Goal: Task Accomplishment & Management: Manage account settings

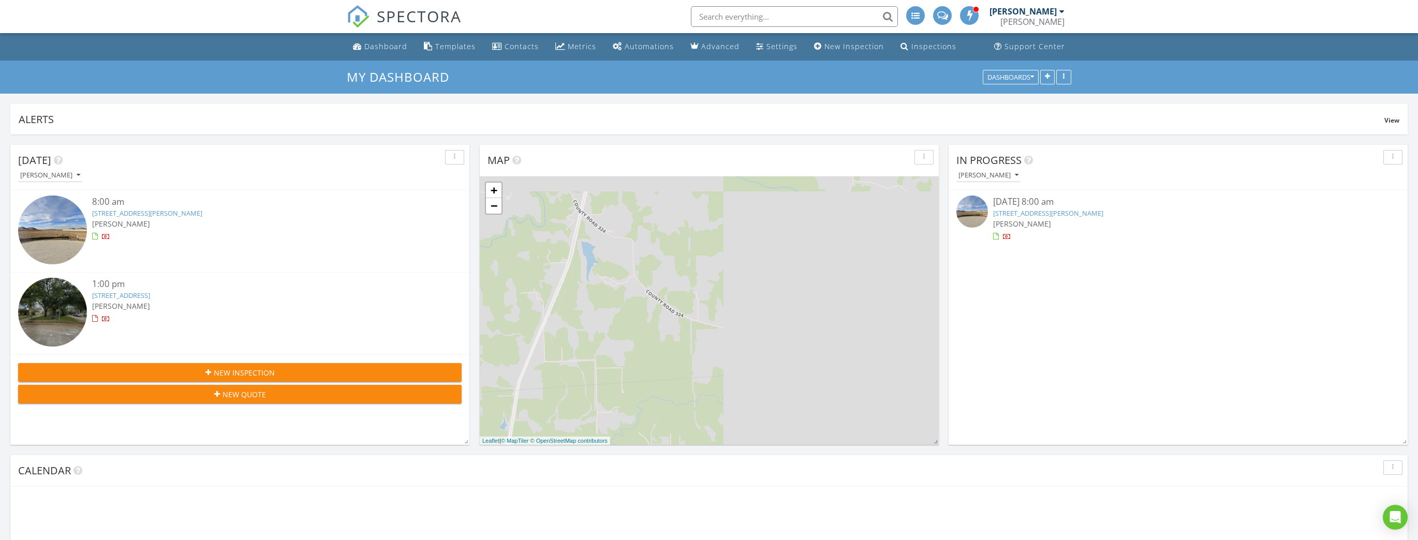
scroll to position [222, 459]
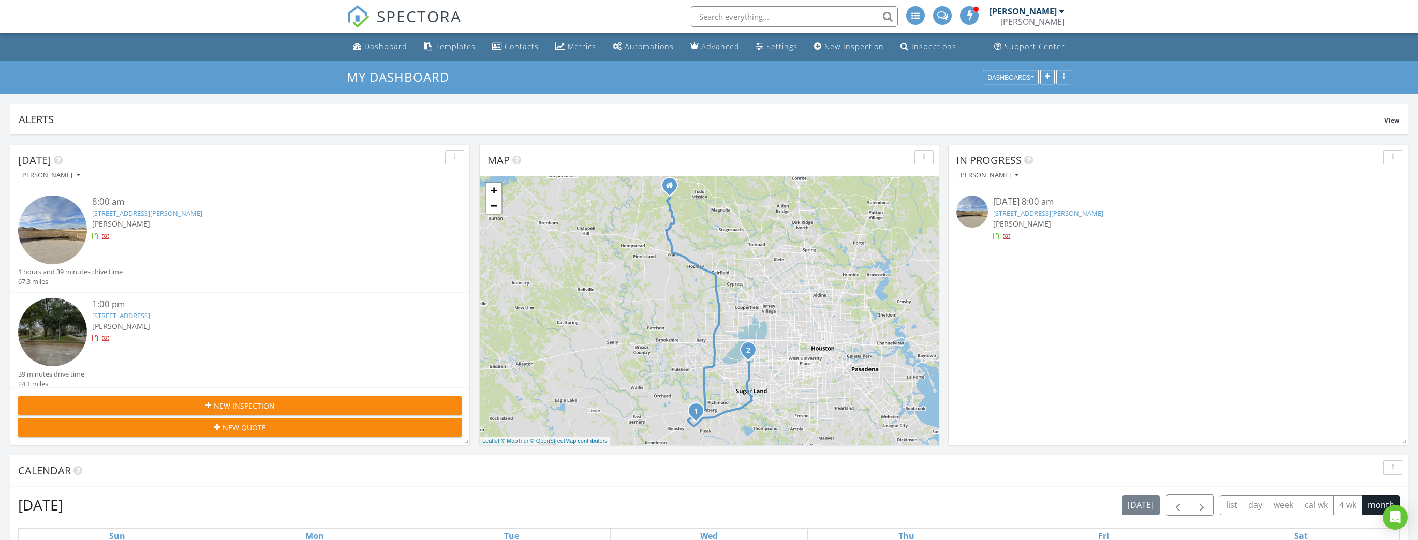
click at [1038, 215] on link "2002 Heather Rdg Wy, Rosenberg, TX 77471" at bounding box center [1048, 213] width 110 height 9
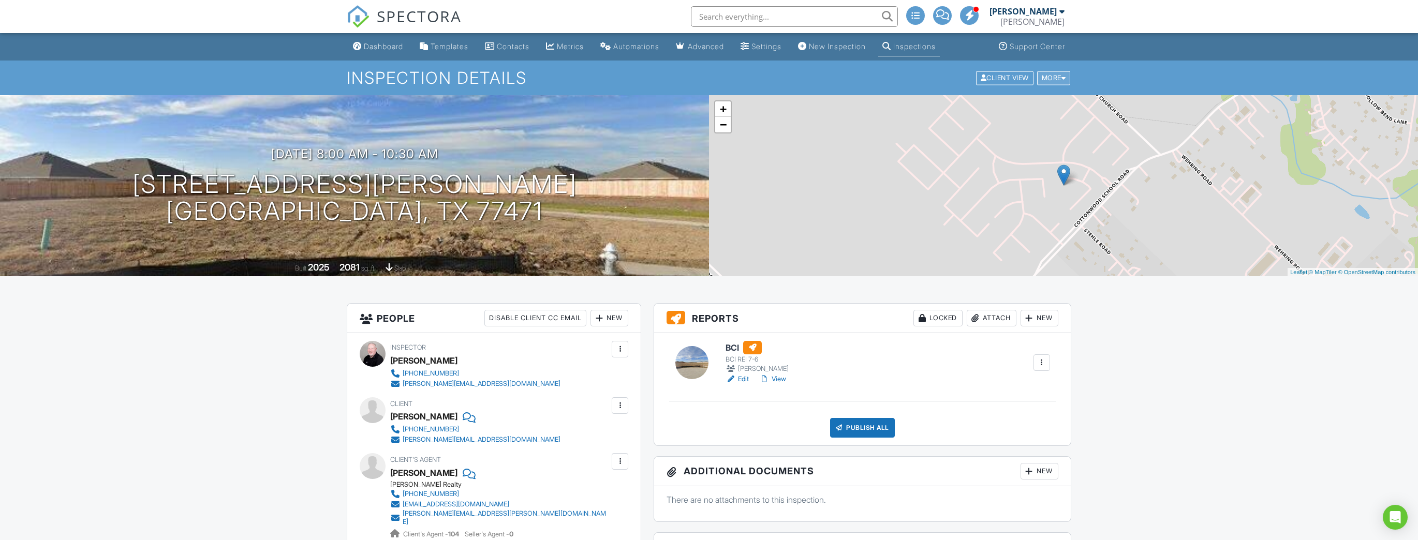
click at [1052, 78] on div "More" at bounding box center [1054, 78] width 34 height 14
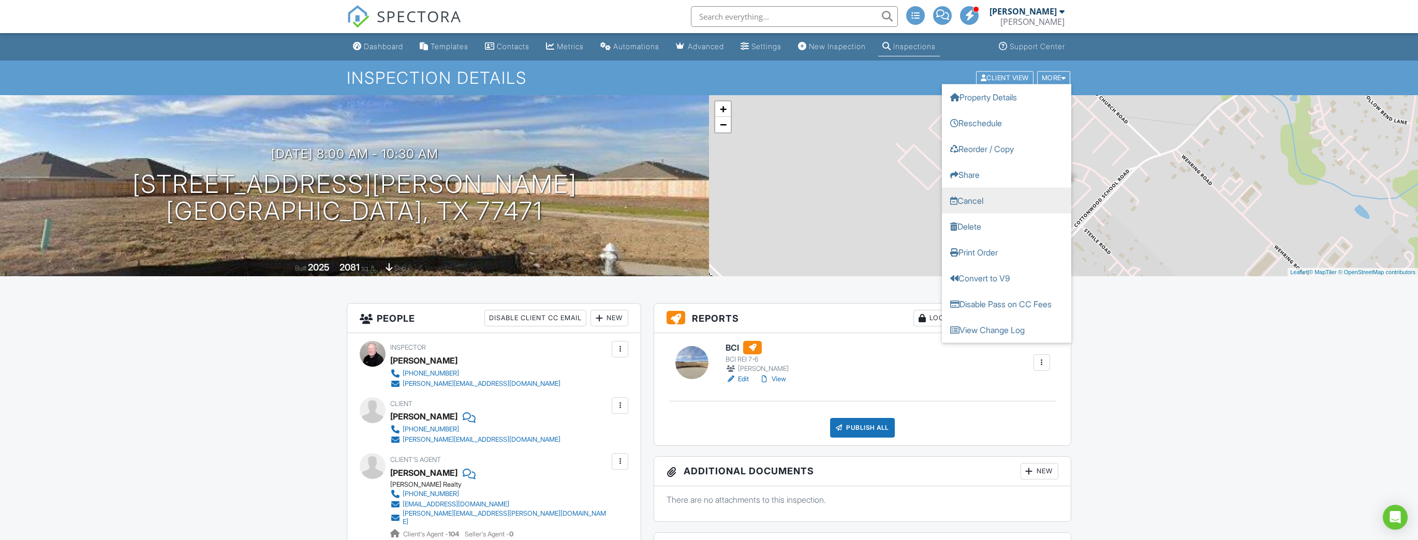
click at [991, 205] on link "Cancel" at bounding box center [1006, 200] width 129 height 26
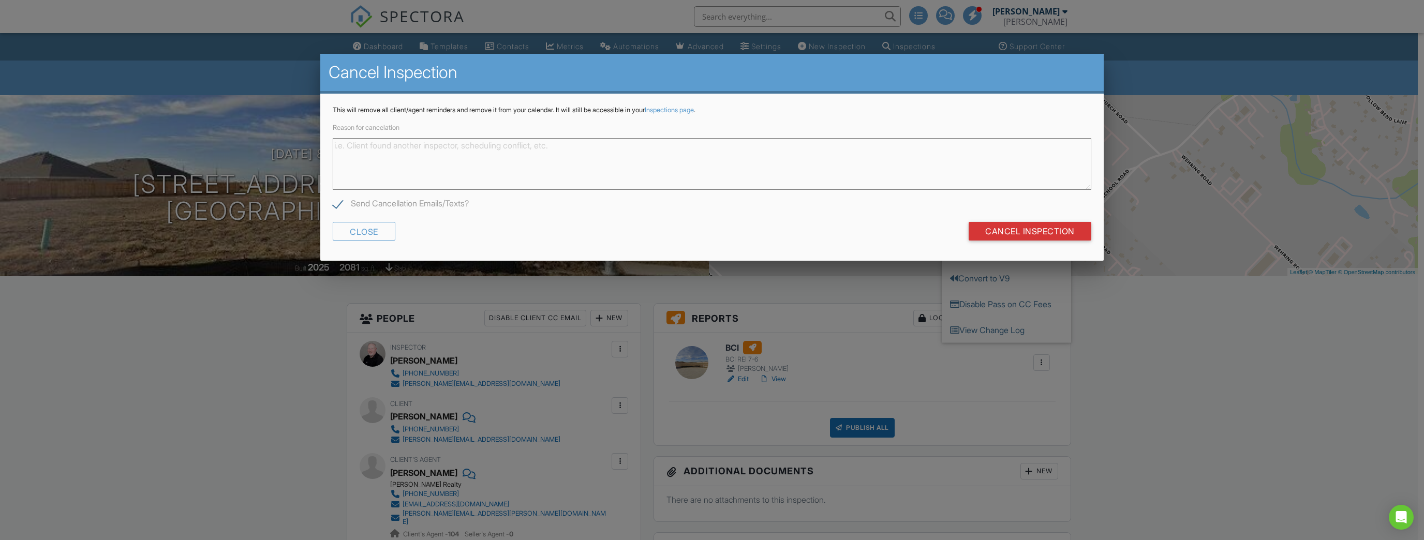
click at [699, 169] on textarea "Reason for cancelation" at bounding box center [712, 164] width 759 height 52
type textarea "Client Canceled Inspection"
click at [989, 231] on input "Cancel Inspection" at bounding box center [1030, 231] width 123 height 19
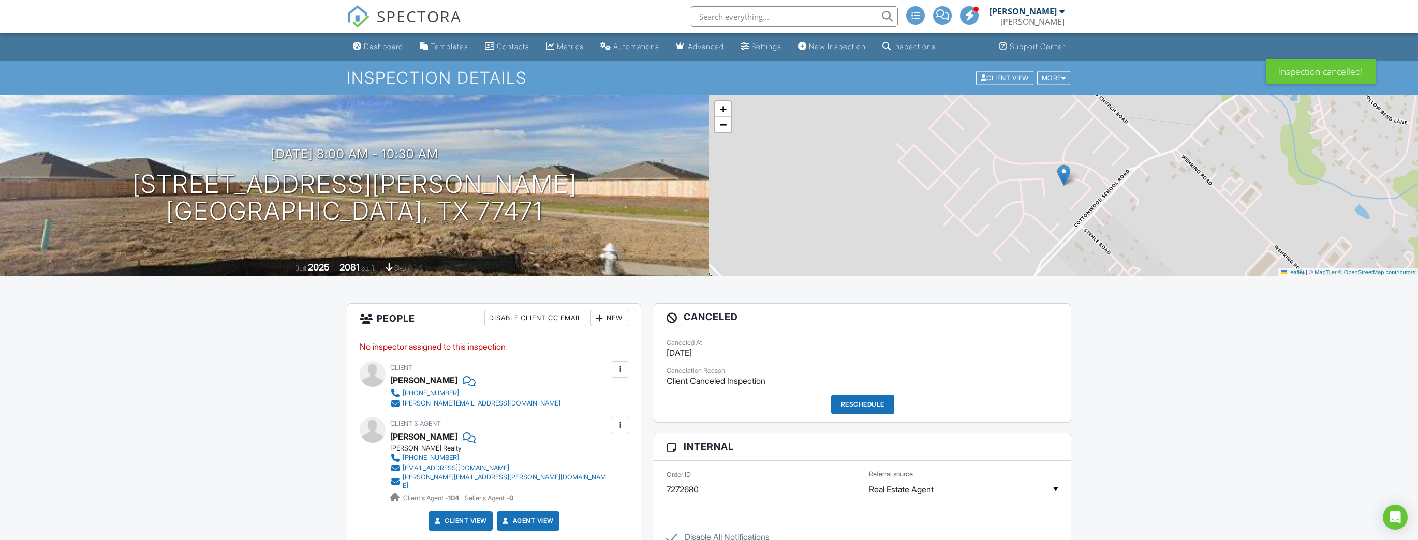
click at [389, 47] on div "Dashboard" at bounding box center [383, 46] width 39 height 9
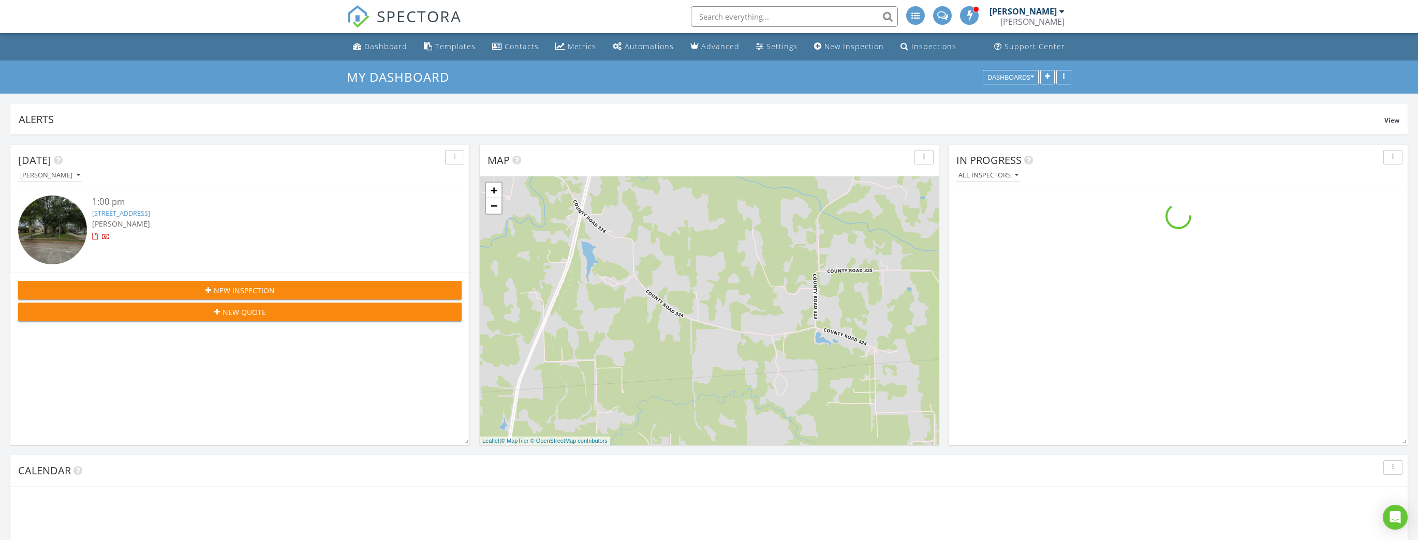
scroll to position [222, 459]
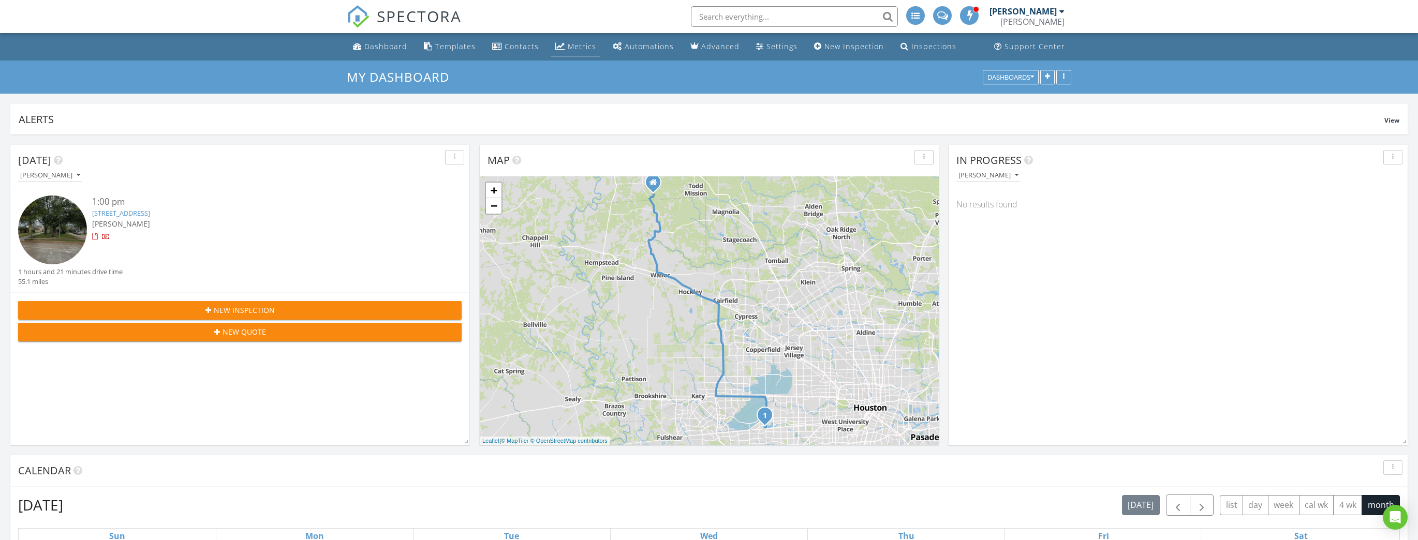
click at [584, 42] on div "Metrics" at bounding box center [582, 46] width 28 height 10
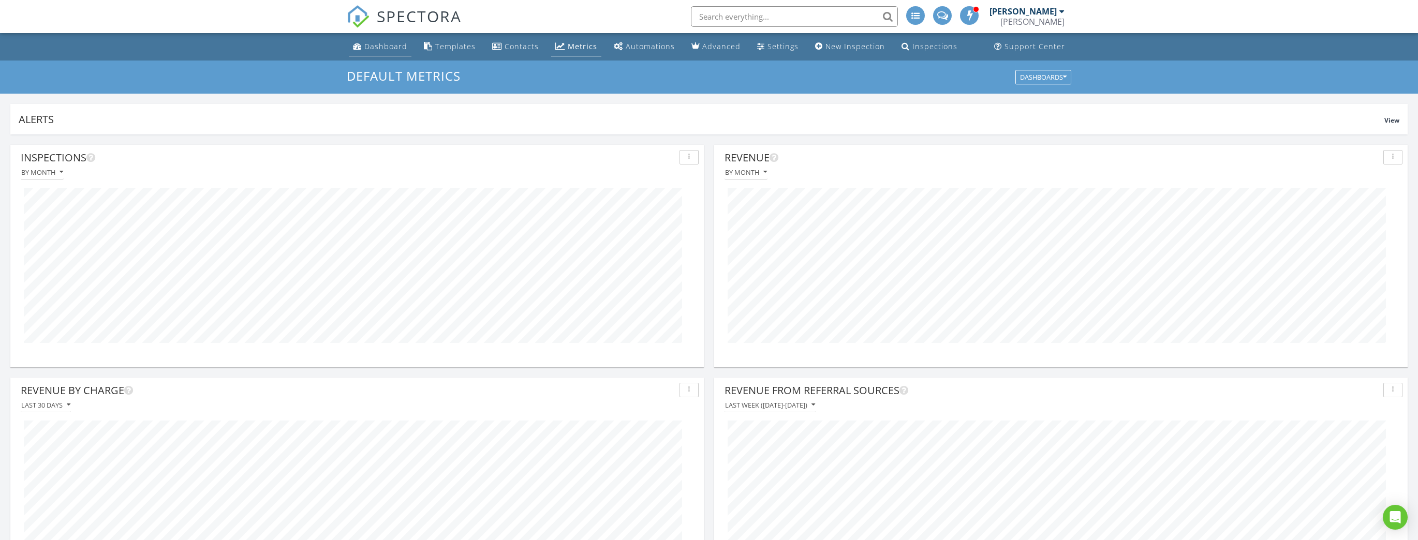
click at [388, 51] on link "Dashboard" at bounding box center [380, 46] width 63 height 19
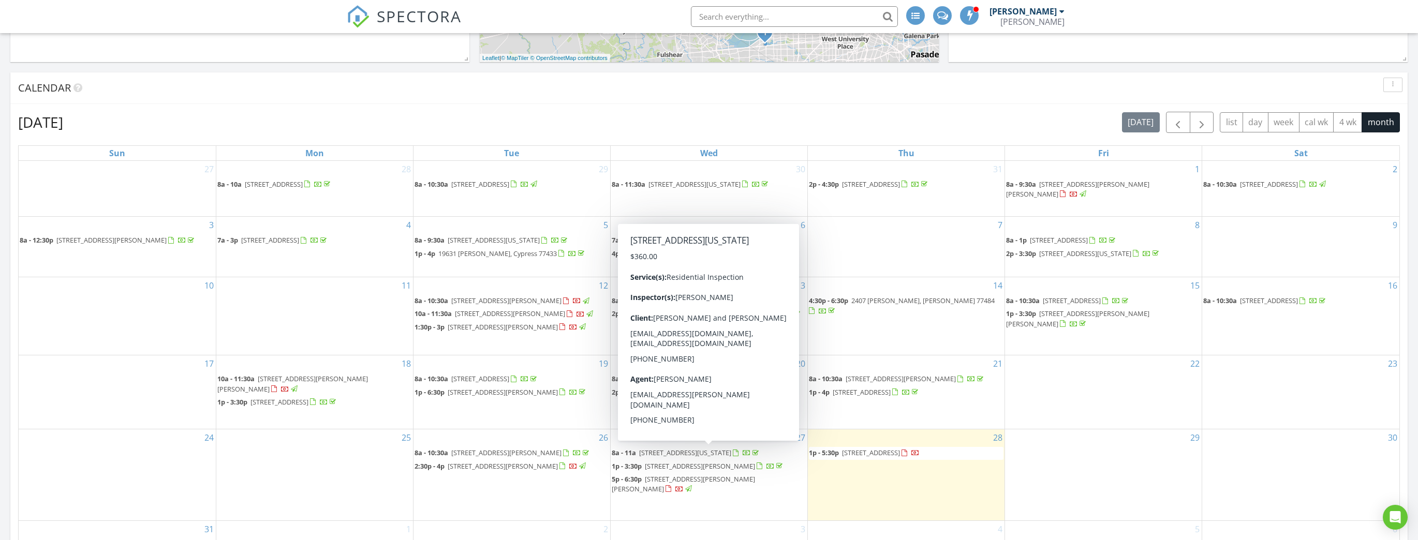
scroll to position [414, 0]
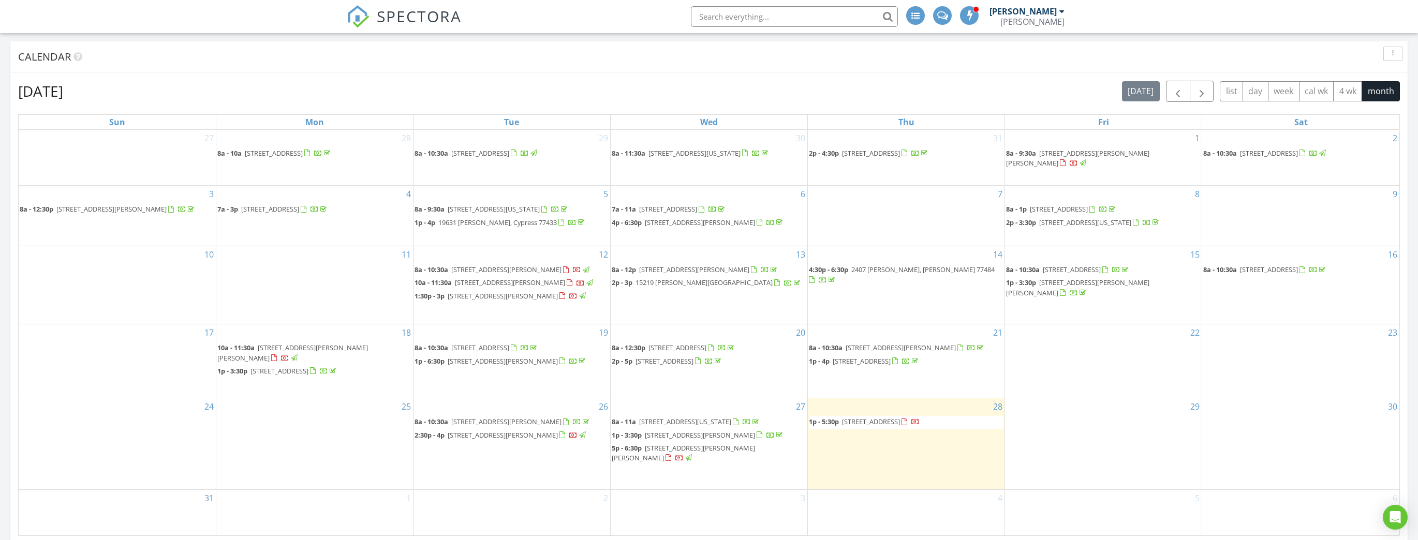
click at [988, 75] on div "August 2025 today list day week cal wk 4 wk month Sun Mon Tue Wed Thu Fri Sat 2…" at bounding box center [708, 308] width 1397 height 471
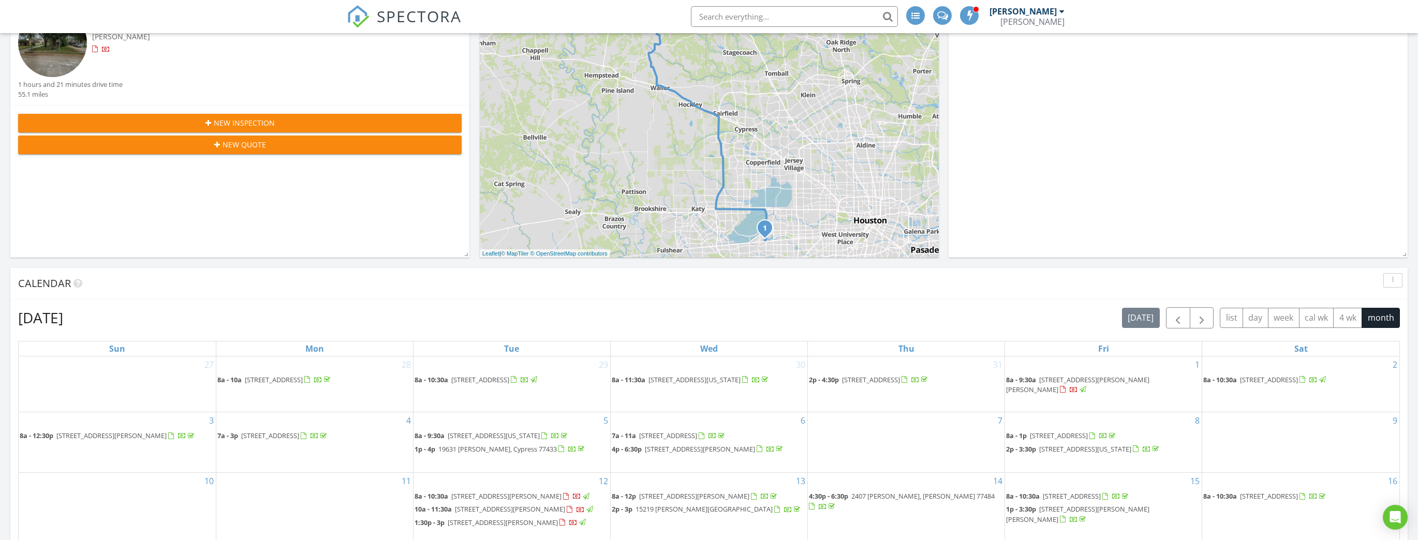
scroll to position [0, 0]
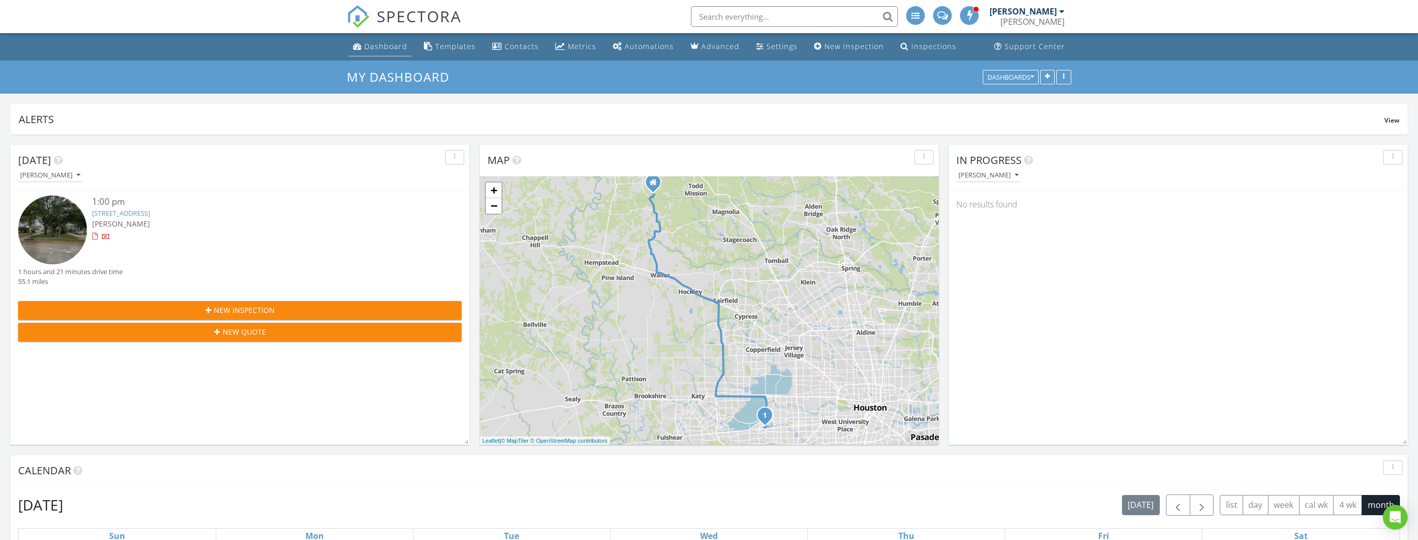
click at [400, 46] on div "Dashboard" at bounding box center [385, 46] width 43 height 10
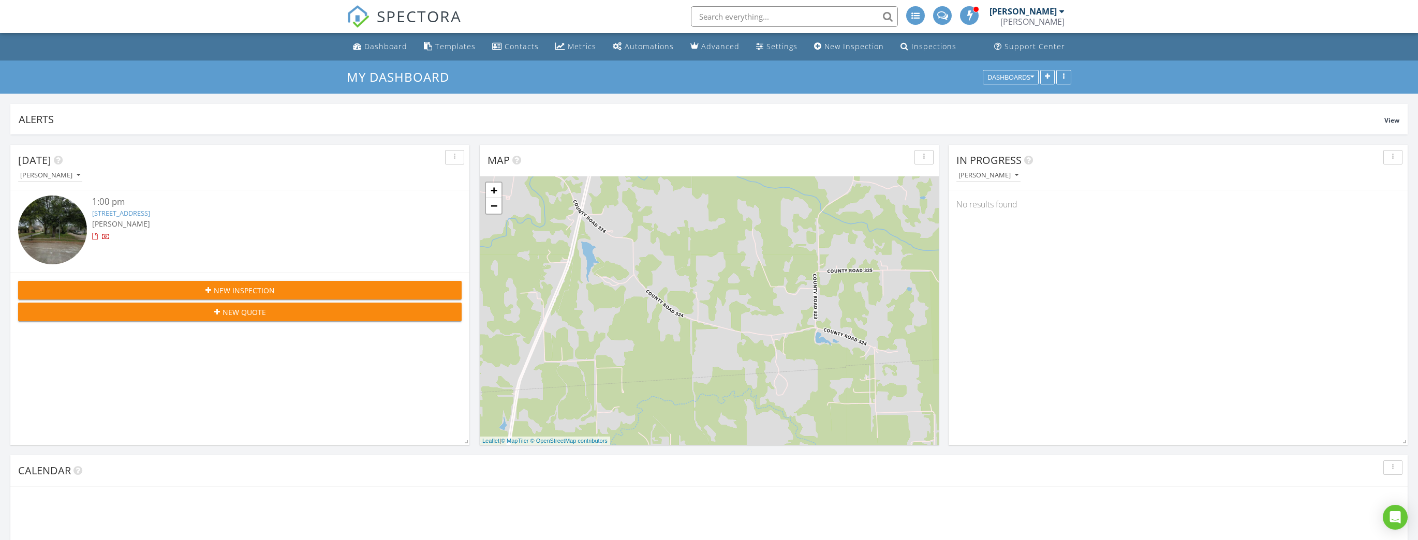
scroll to position [222, 459]
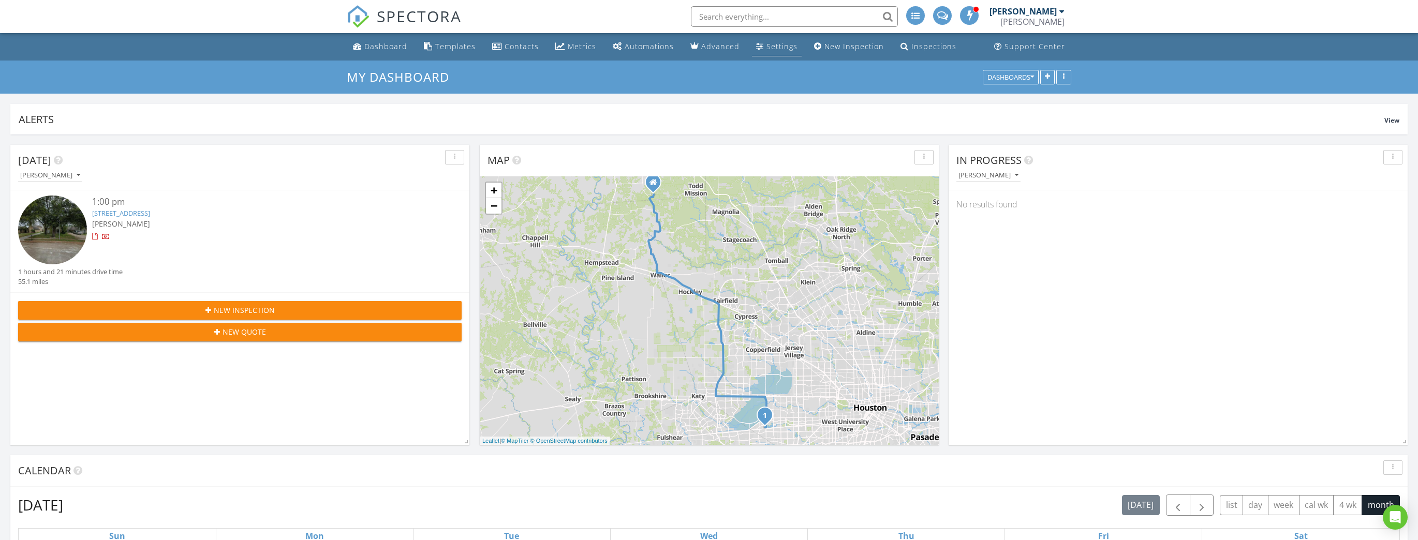
click at [784, 46] on div "Settings" at bounding box center [781, 46] width 31 height 10
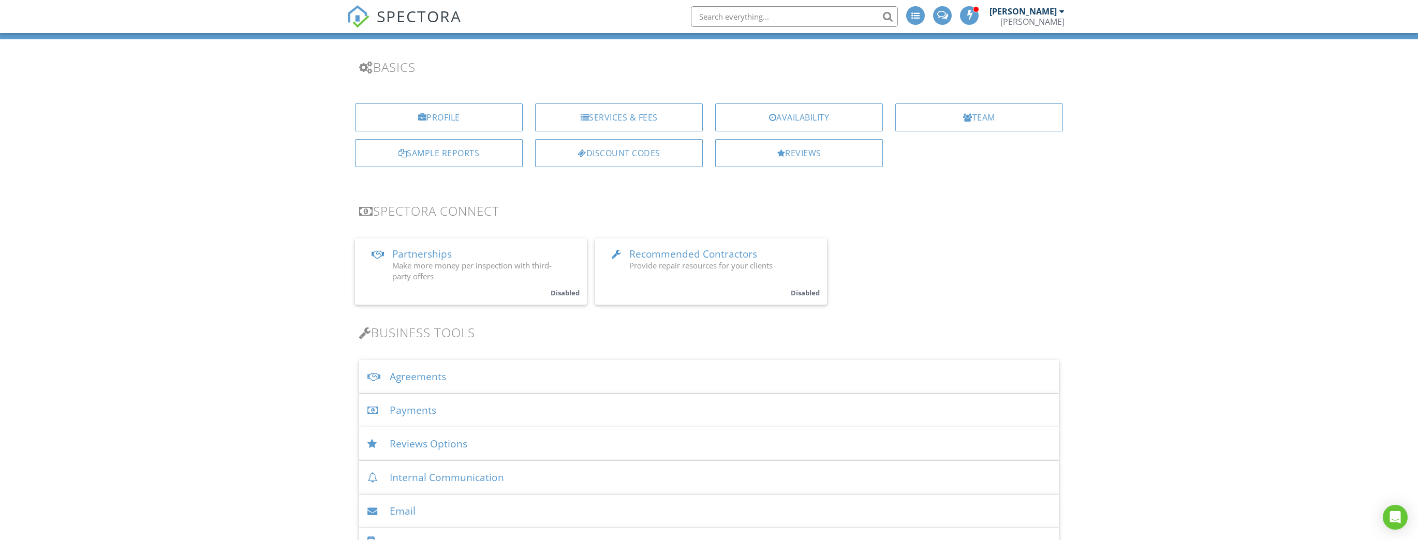
scroll to position [41, 0]
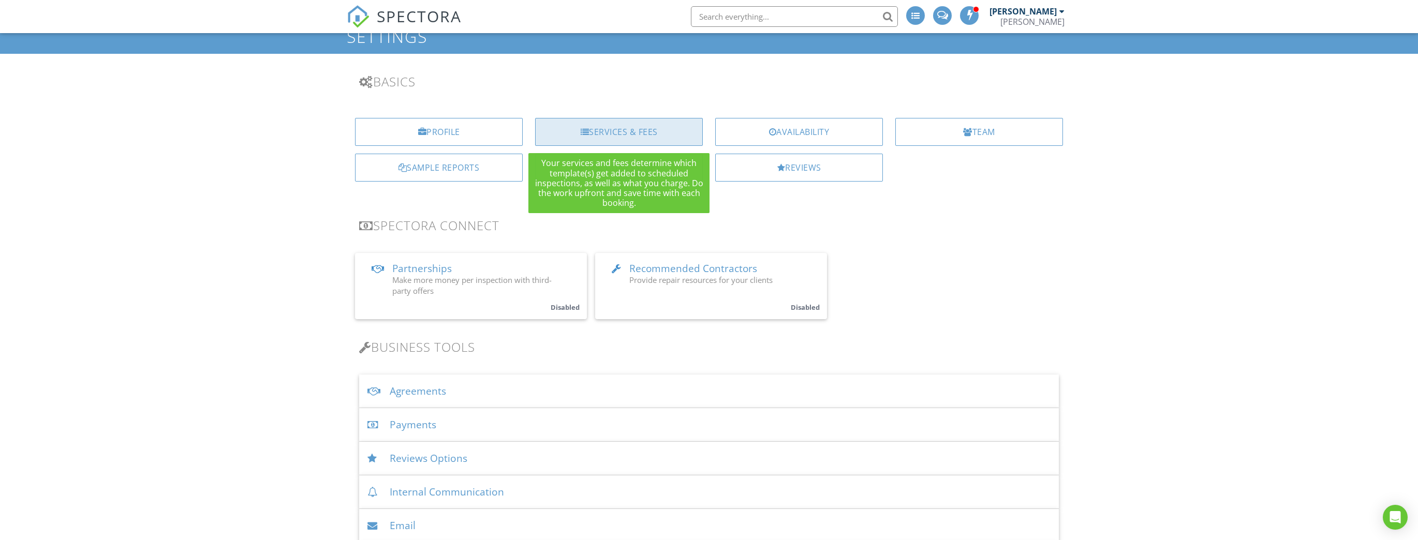
click at [629, 132] on div "Services & Fees" at bounding box center [619, 132] width 168 height 28
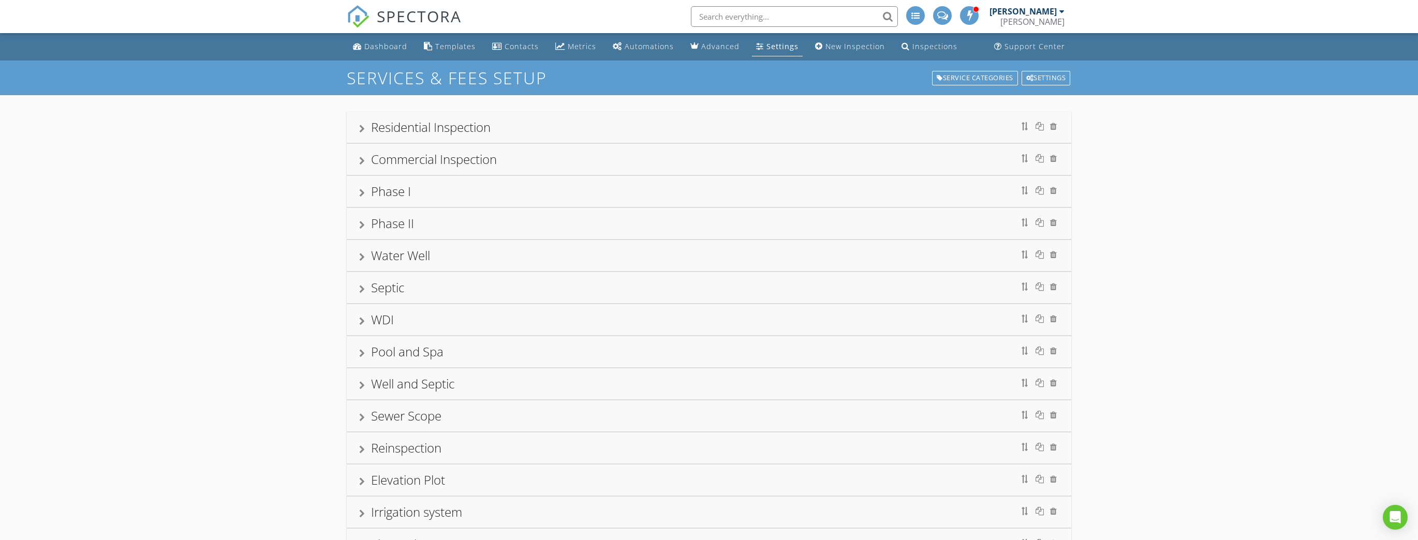
click at [645, 383] on div "Well and Septic" at bounding box center [709, 384] width 700 height 19
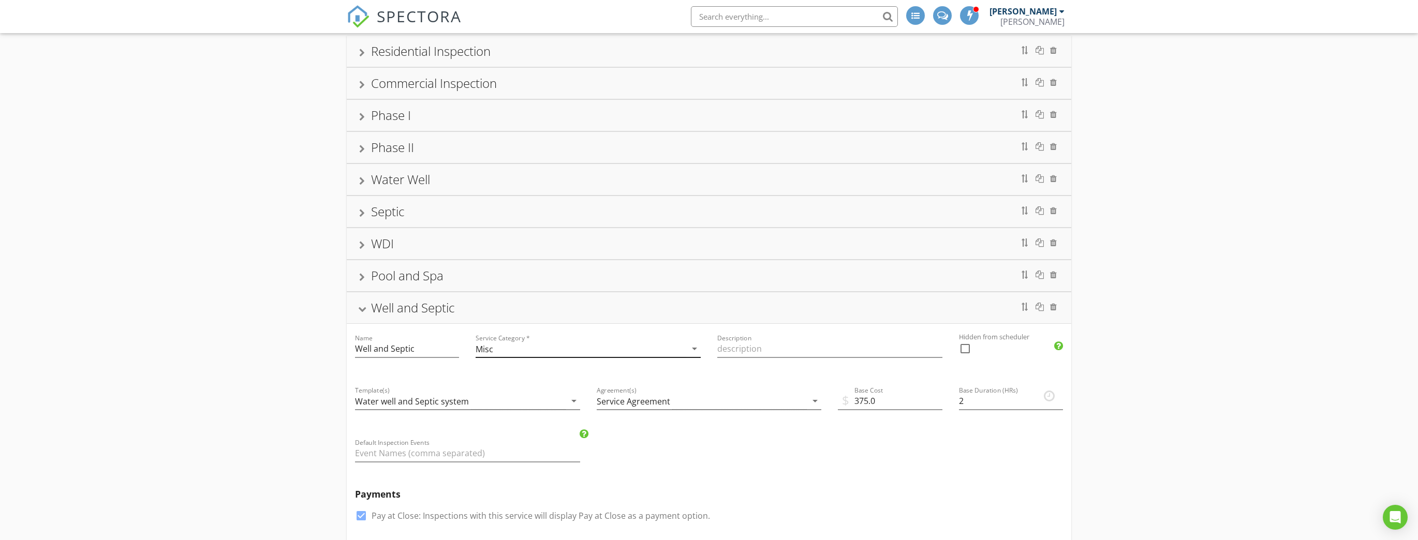
scroll to position [83, 0]
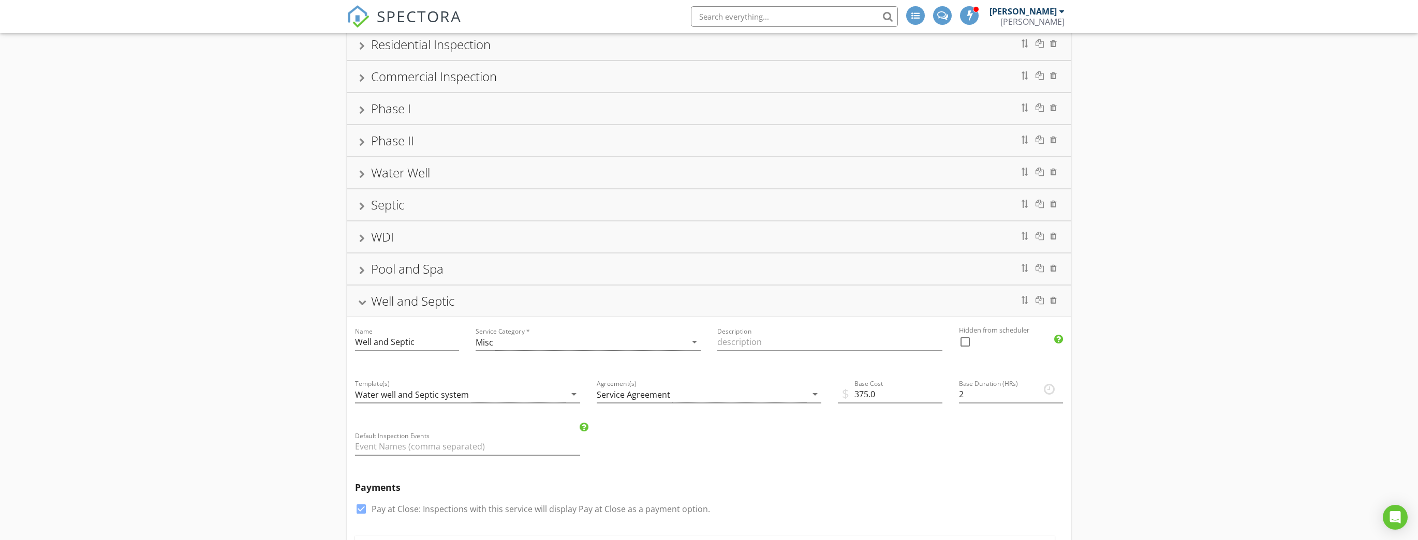
click at [524, 175] on div "Water Well" at bounding box center [709, 173] width 700 height 19
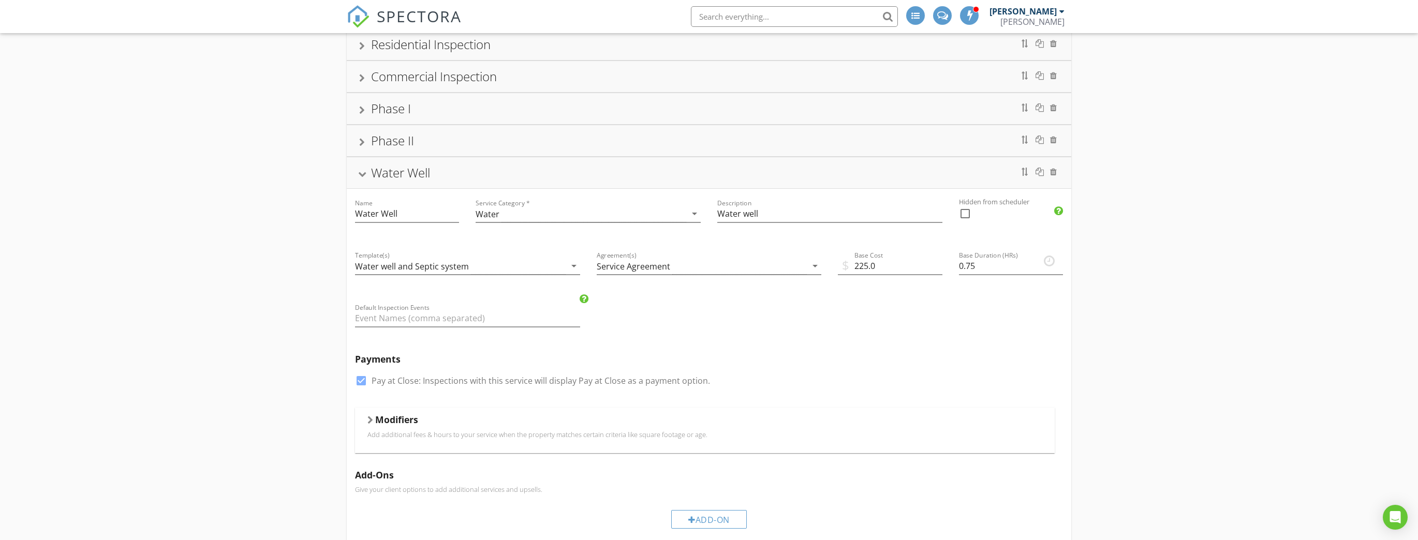
click at [365, 174] on div at bounding box center [362, 175] width 8 height 6
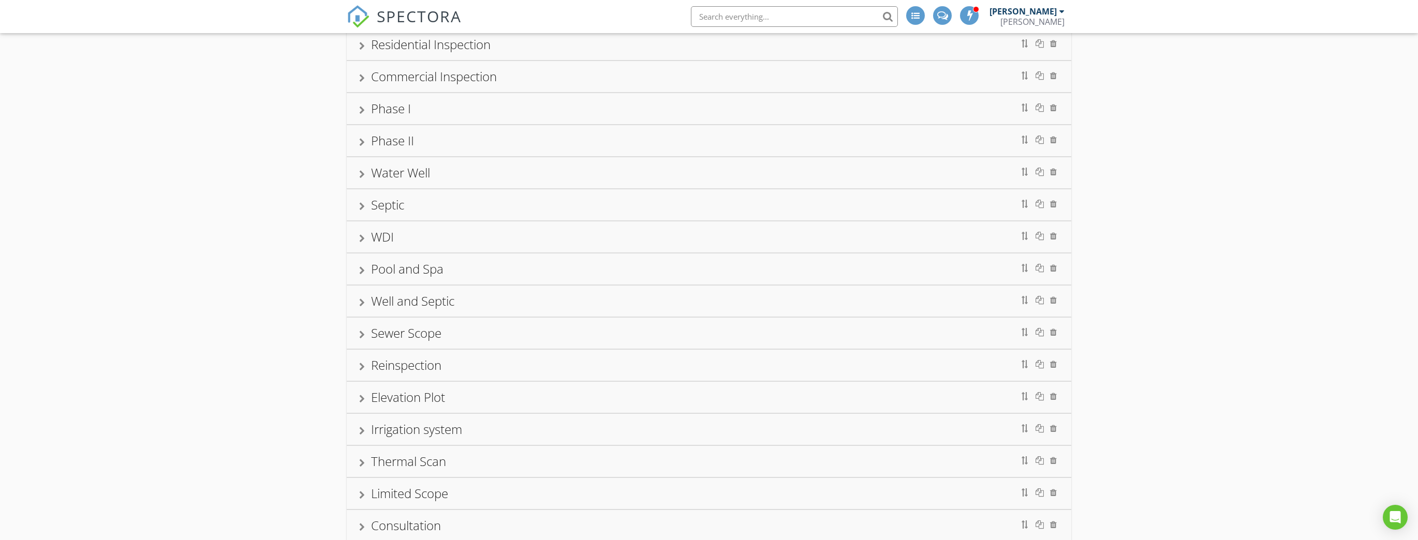
click at [507, 204] on div "Septic" at bounding box center [709, 205] width 700 height 19
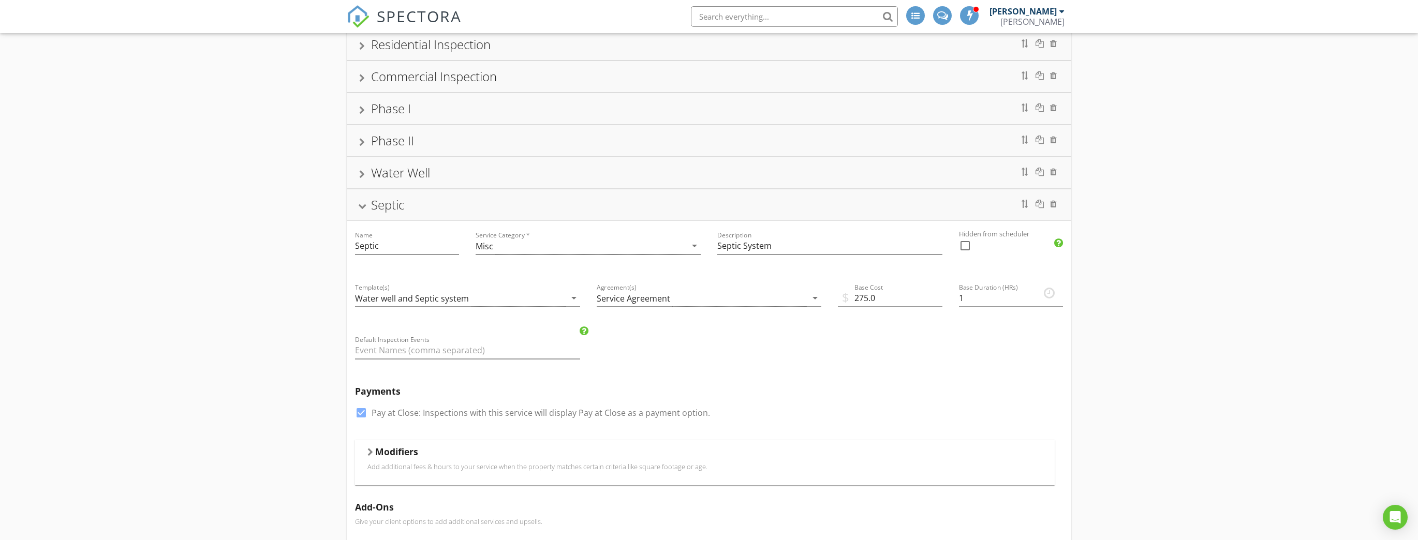
click at [397, 209] on div "Septic" at bounding box center [387, 204] width 33 height 17
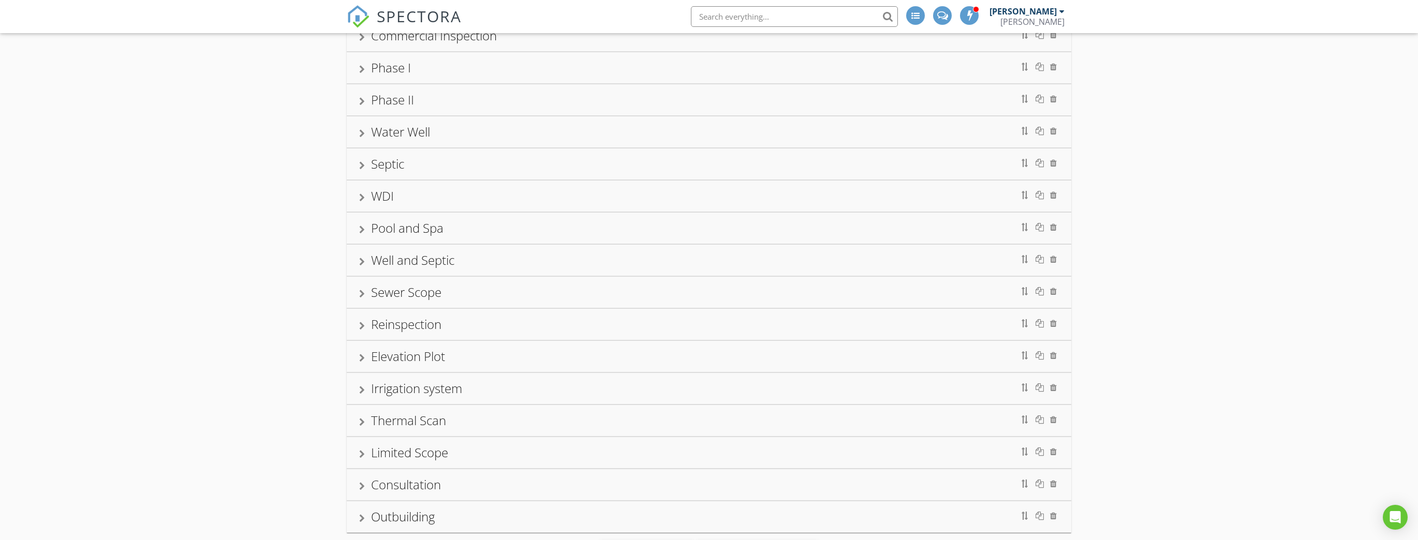
scroll to position [124, 0]
click at [511, 424] on div "Thermal Scan" at bounding box center [709, 420] width 700 height 19
